Goal: Navigation & Orientation: Understand site structure

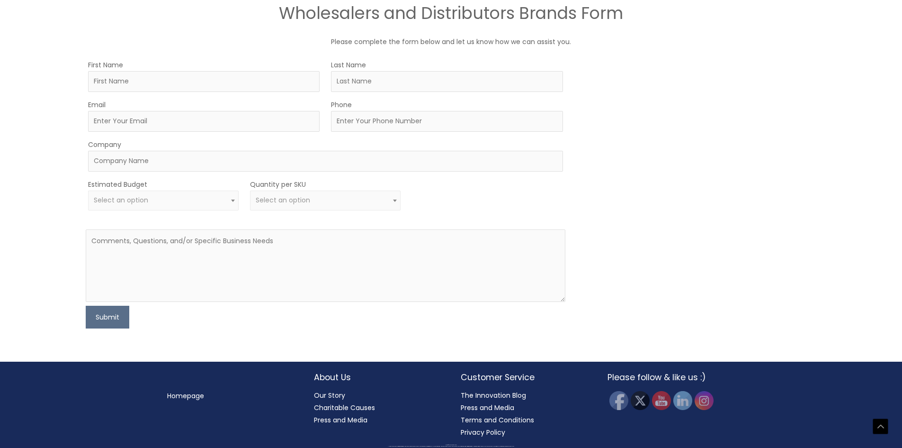
scroll to position [625, 0]
click at [193, 399] on link "Homepage" at bounding box center [185, 395] width 37 height 9
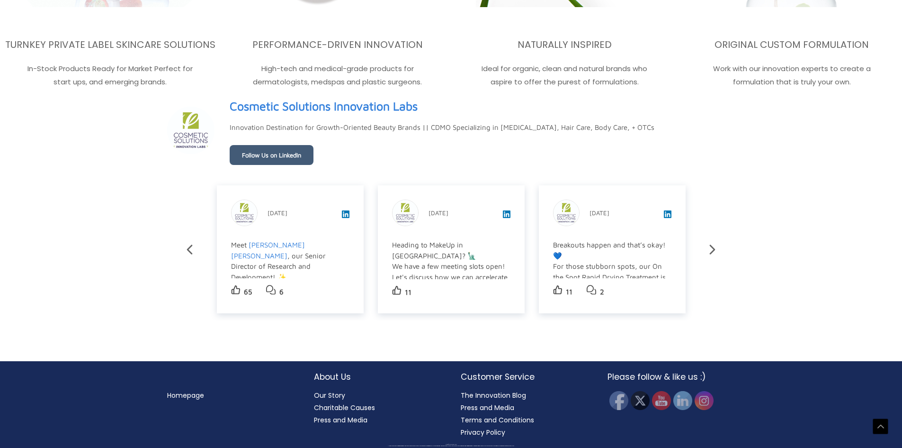
scroll to position [1899, 0]
click at [338, 393] on link "Our Story" at bounding box center [329, 394] width 31 height 9
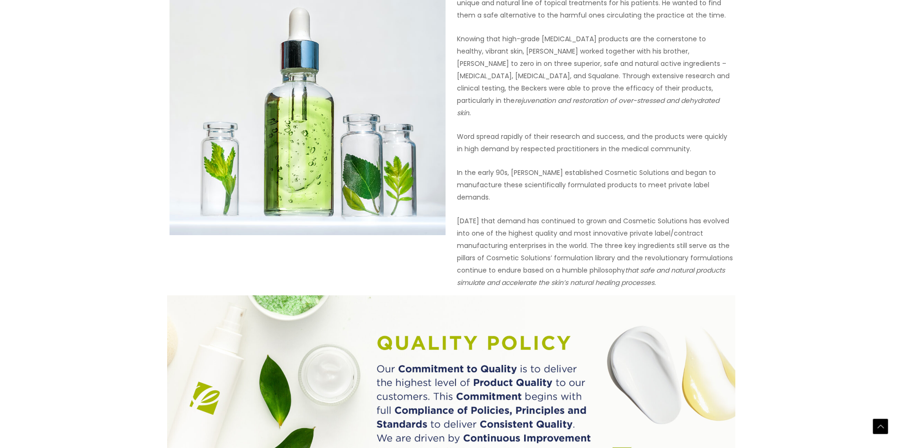
scroll to position [363, 0]
